Goal: Transaction & Acquisition: Purchase product/service

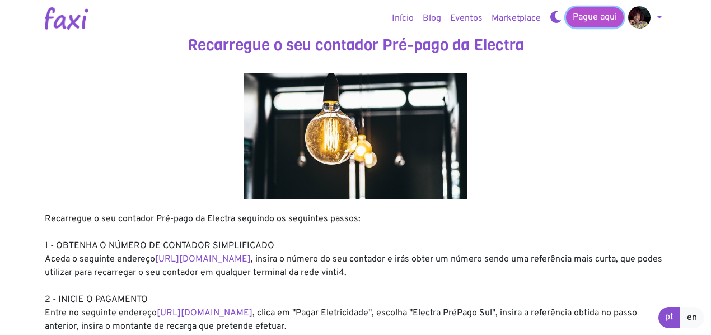
click at [598, 17] on link "Pague aqui" at bounding box center [595, 17] width 58 height 20
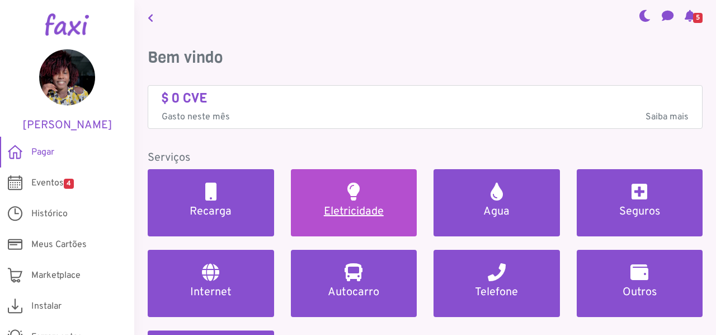
click at [377, 194] on link "Eletricidade" at bounding box center [354, 202] width 127 height 67
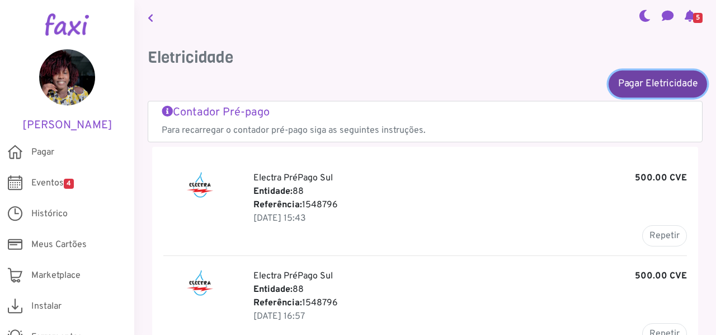
click at [657, 86] on link "Pagar Eletricidade" at bounding box center [658, 83] width 99 height 27
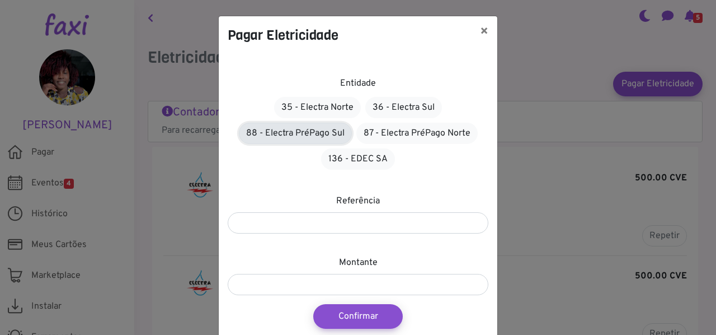
click at [276, 135] on link "88 - Electra PréPago Sul" at bounding box center [295, 133] width 113 height 21
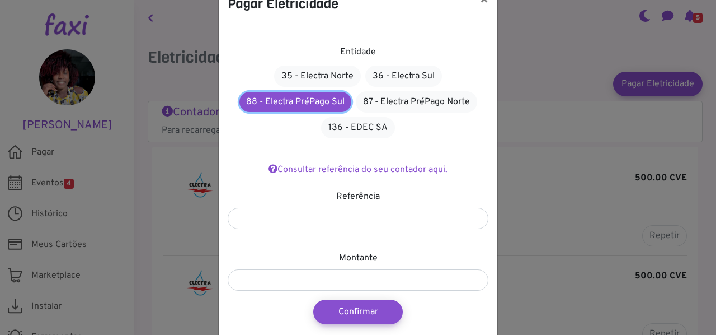
scroll to position [56, 0]
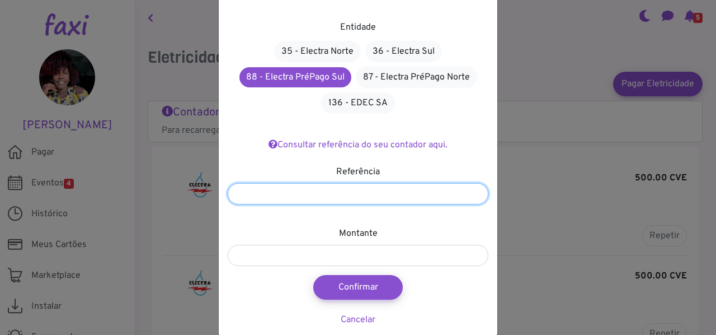
click at [355, 191] on input "number" at bounding box center [358, 193] width 261 height 21
click at [310, 186] on input "number" at bounding box center [358, 193] width 261 height 21
type input "*******"
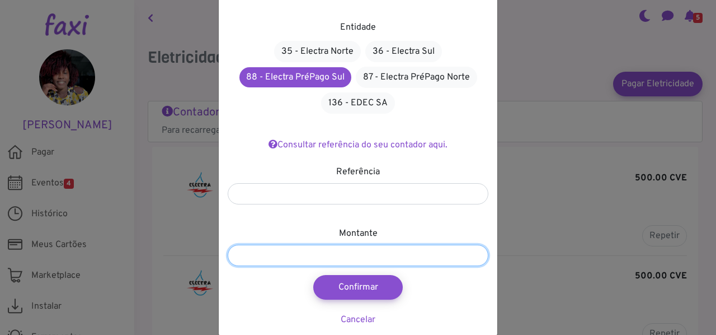
click at [301, 252] on input "number" at bounding box center [358, 255] width 261 height 21
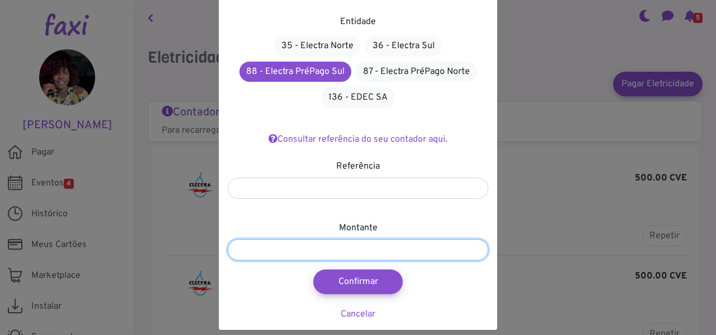
scroll to position [71, 0]
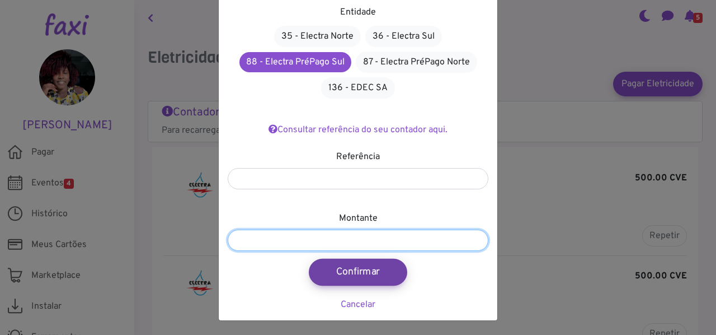
type input "****"
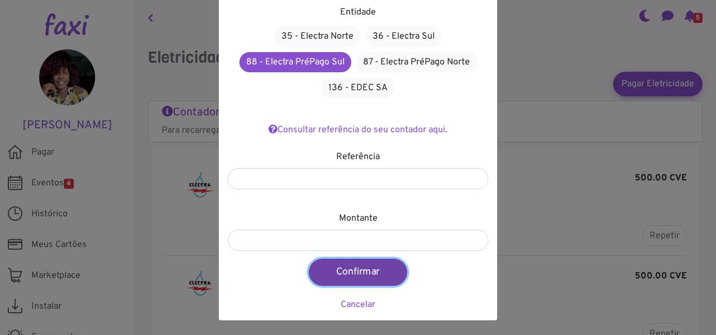
click at [349, 271] on button "Confirmar" at bounding box center [358, 272] width 99 height 27
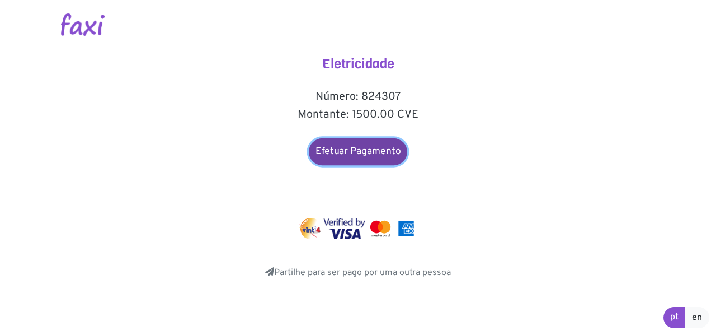
click at [367, 152] on link "Efetuar Pagamento" at bounding box center [358, 151] width 99 height 27
